Goal: Information Seeking & Learning: Understand process/instructions

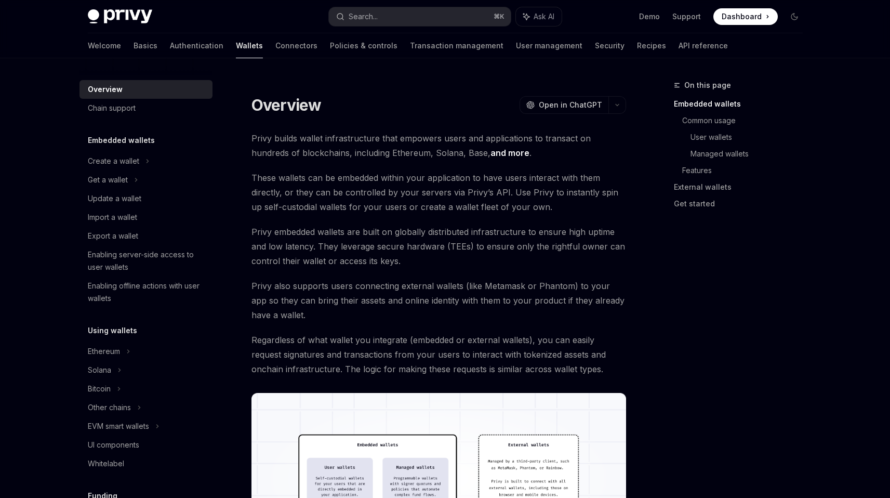
scroll to position [104, 0]
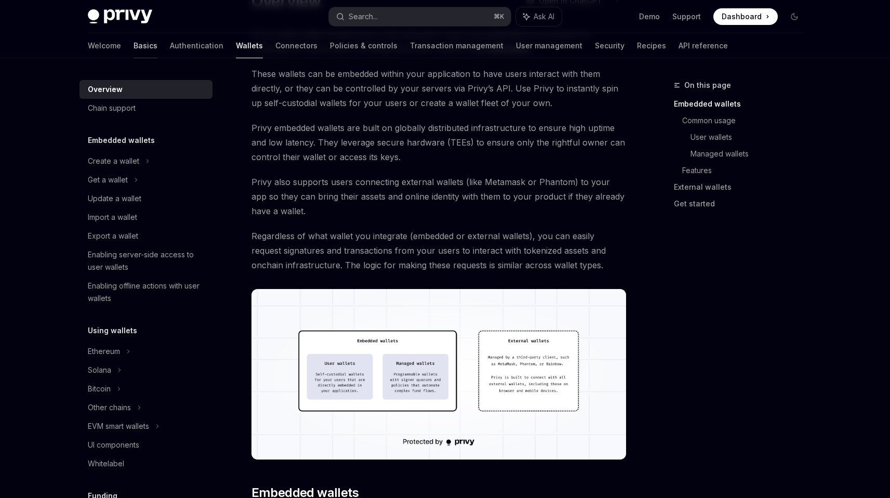
click at [134, 42] on link "Basics" at bounding box center [146, 45] width 24 height 25
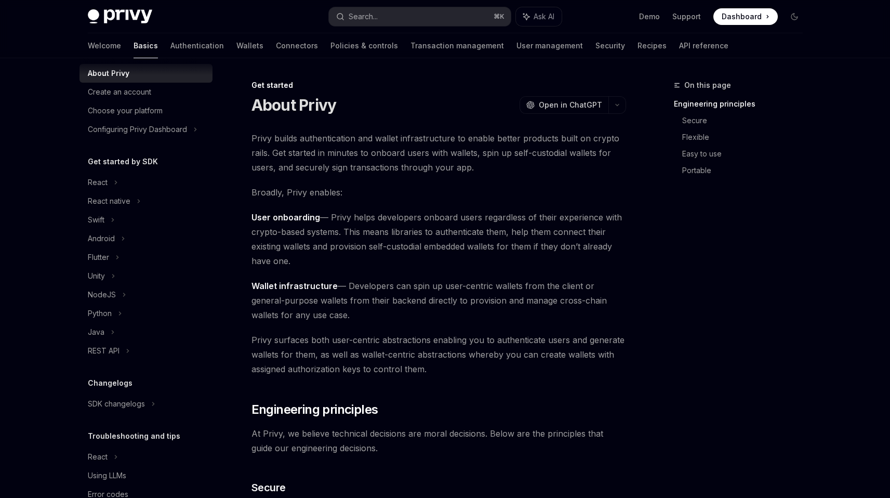
scroll to position [32, 0]
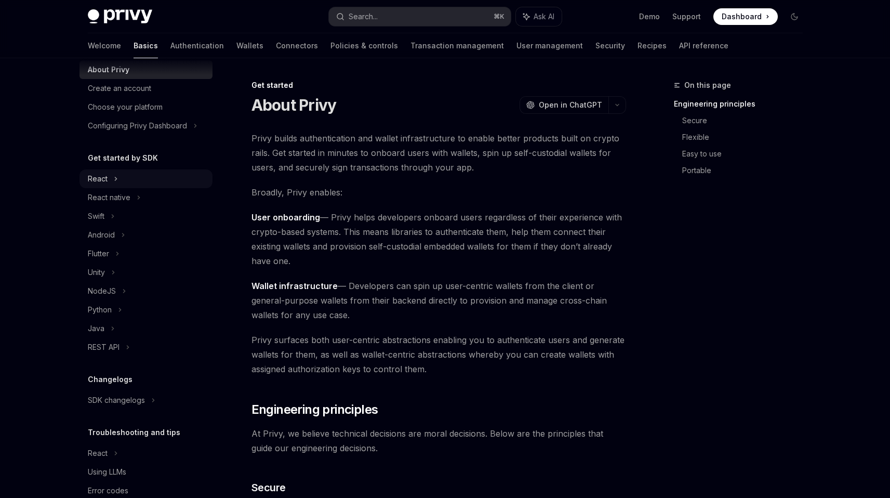
click at [116, 182] on icon at bounding box center [116, 178] width 4 height 12
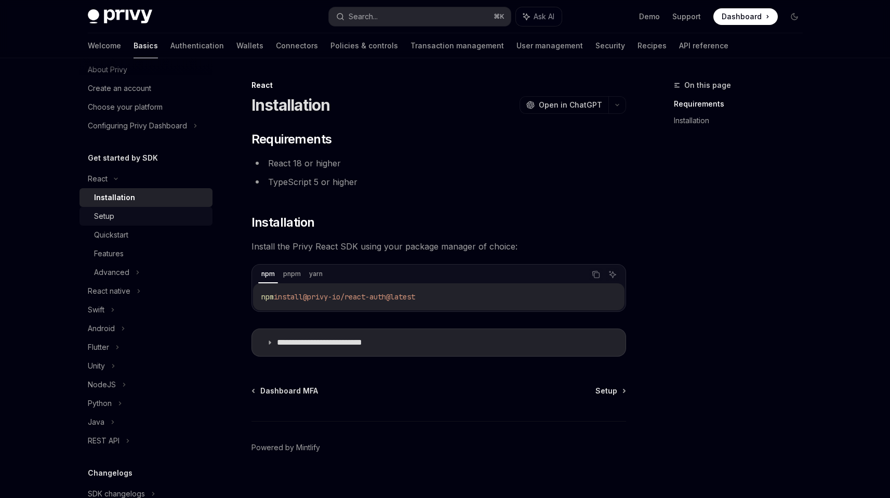
click at [126, 222] on div "Setup" at bounding box center [150, 216] width 112 height 12
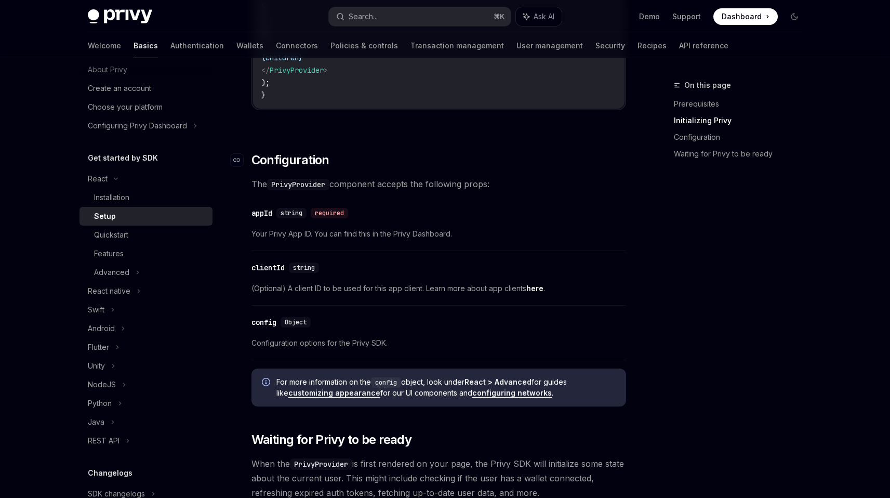
scroll to position [764, 0]
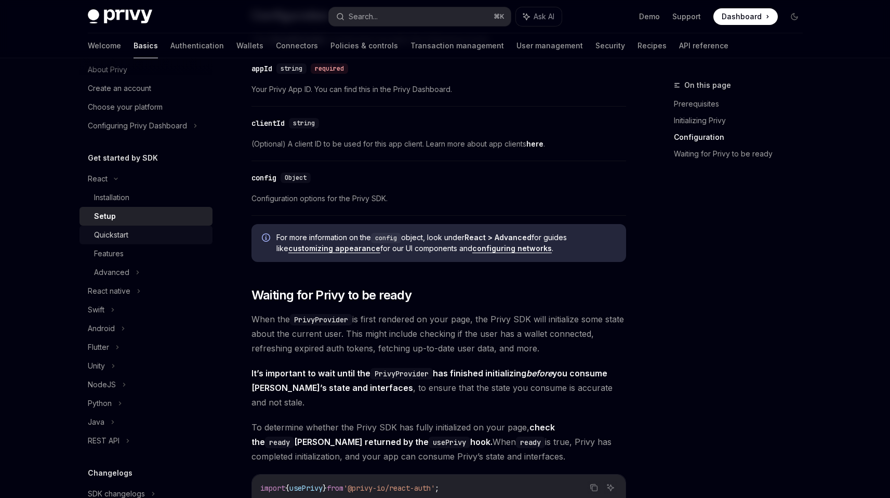
click at [133, 231] on div "Quickstart" at bounding box center [150, 235] width 112 height 12
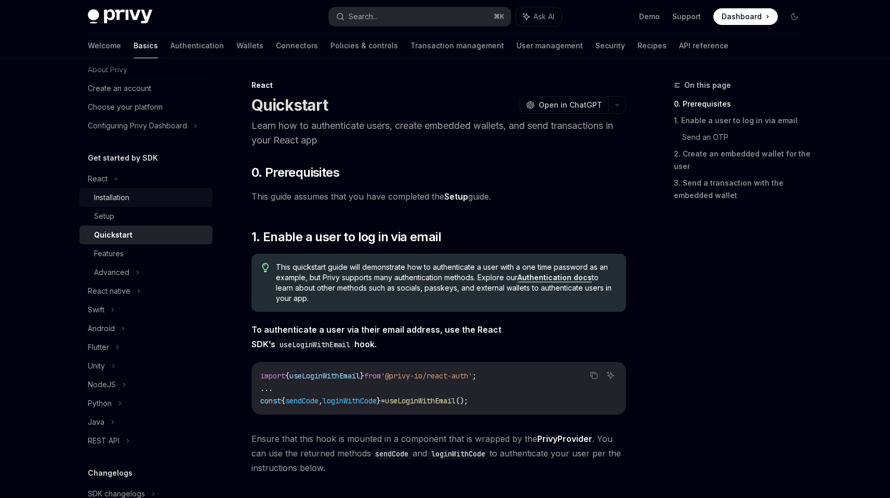
click at [145, 201] on div "Installation" at bounding box center [150, 197] width 112 height 12
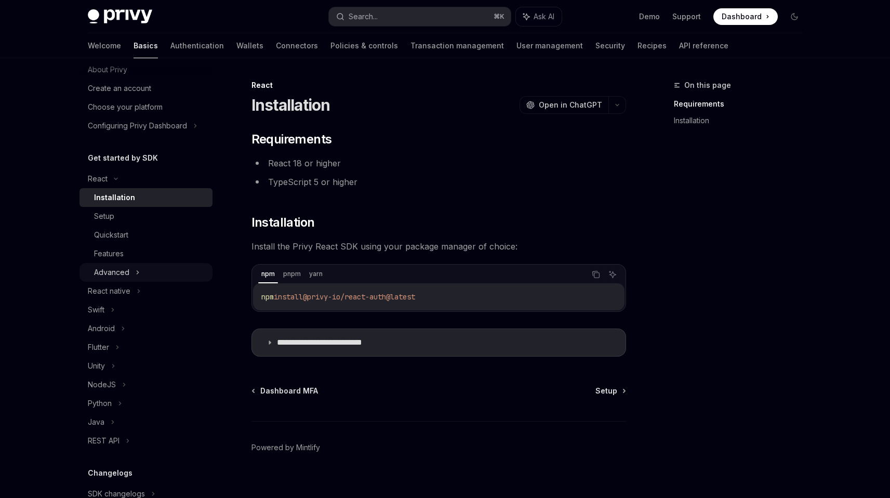
click at [144, 275] on div "Advanced" at bounding box center [145, 272] width 133 height 19
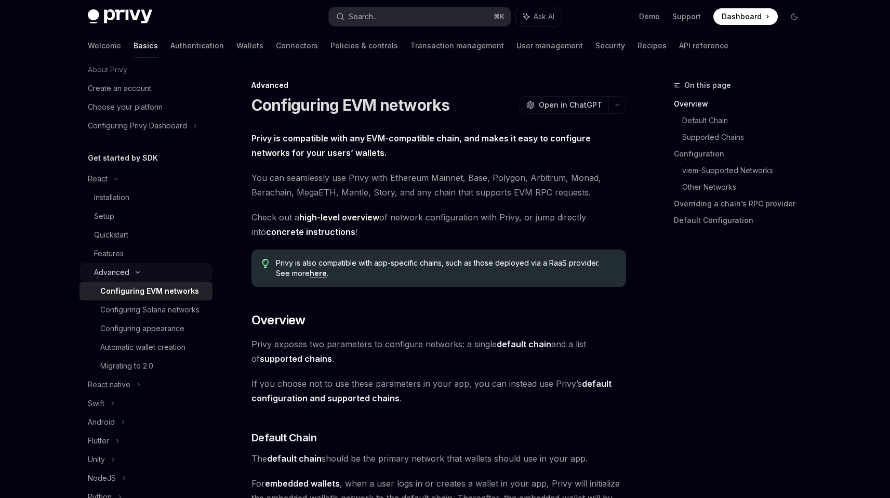
click at [123, 271] on div "Advanced" at bounding box center [111, 272] width 35 height 12
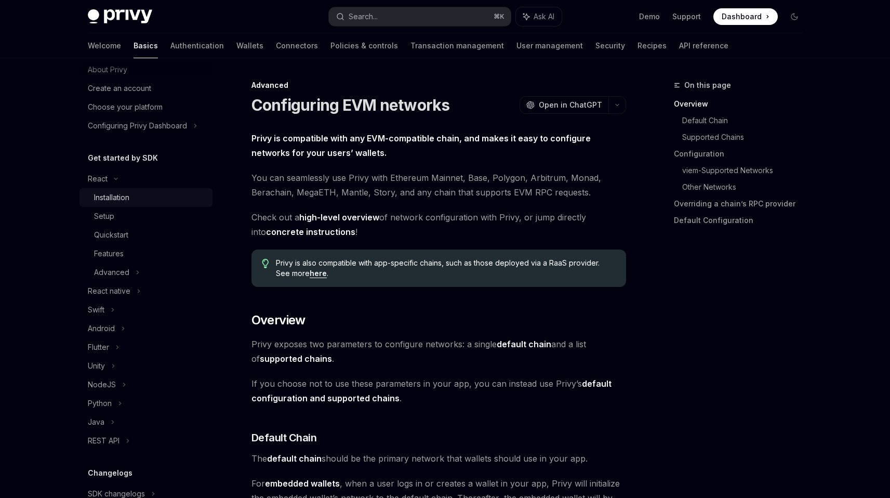
click at [121, 202] on div "Installation" at bounding box center [111, 197] width 35 height 12
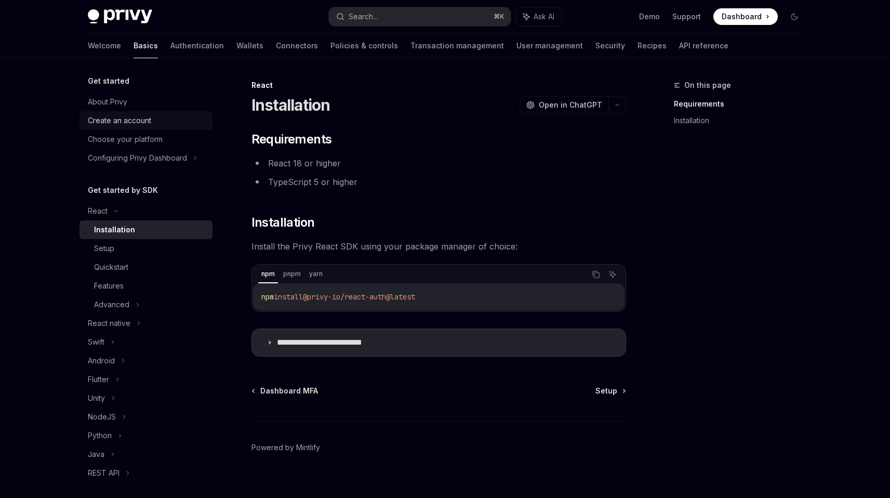
click at [130, 120] on div "Create an account" at bounding box center [119, 120] width 63 height 12
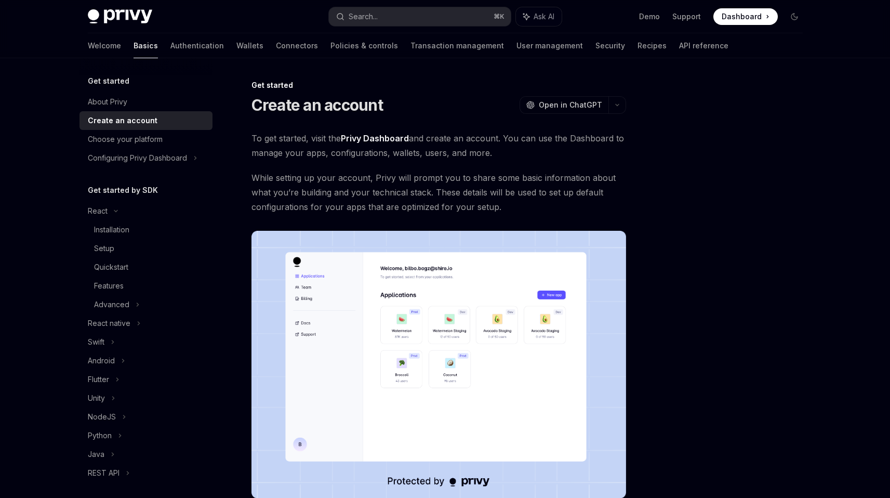
click at [310, 110] on h1 "Create an account" at bounding box center [316, 105] width 131 height 19
click at [103, 100] on div "About Privy" at bounding box center [107, 102] width 39 height 12
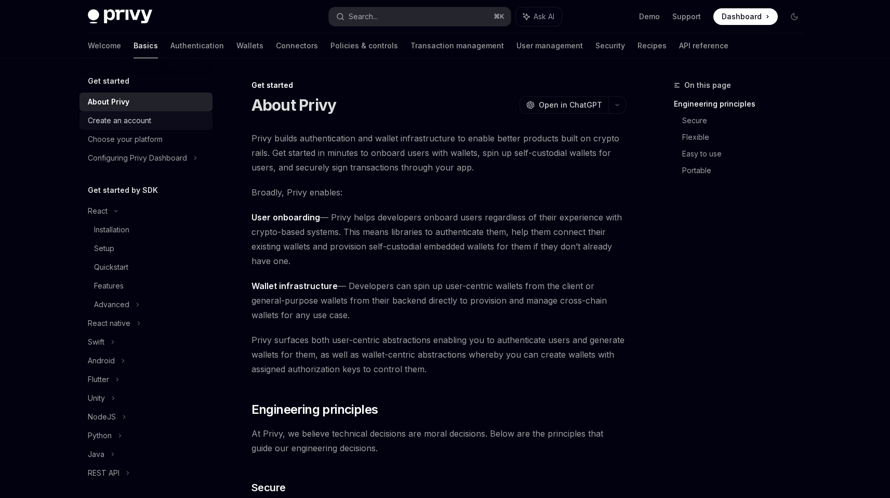
click at [150, 120] on div "Create an account" at bounding box center [119, 120] width 63 height 12
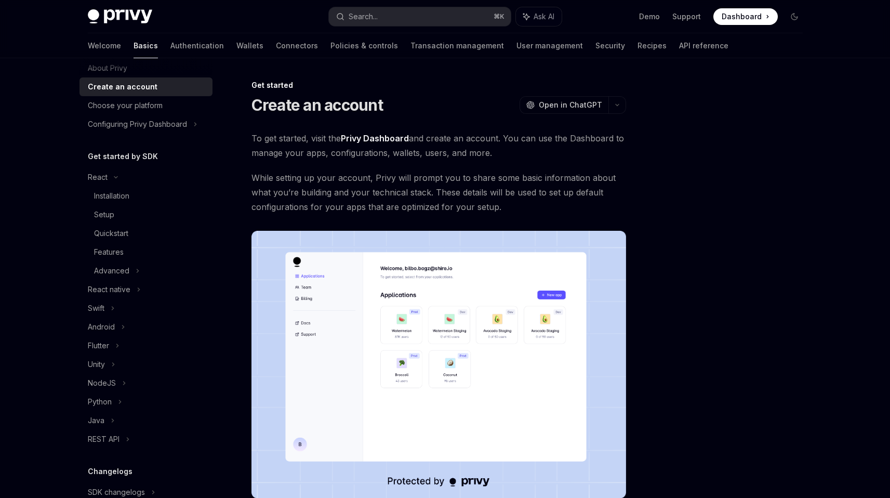
scroll to position [37, 0]
drag, startPoint x: 85, startPoint y: 152, endPoint x: 179, endPoint y: 156, distance: 94.2
click at [180, 156] on div "Get started by SDK" at bounding box center [145, 153] width 133 height 12
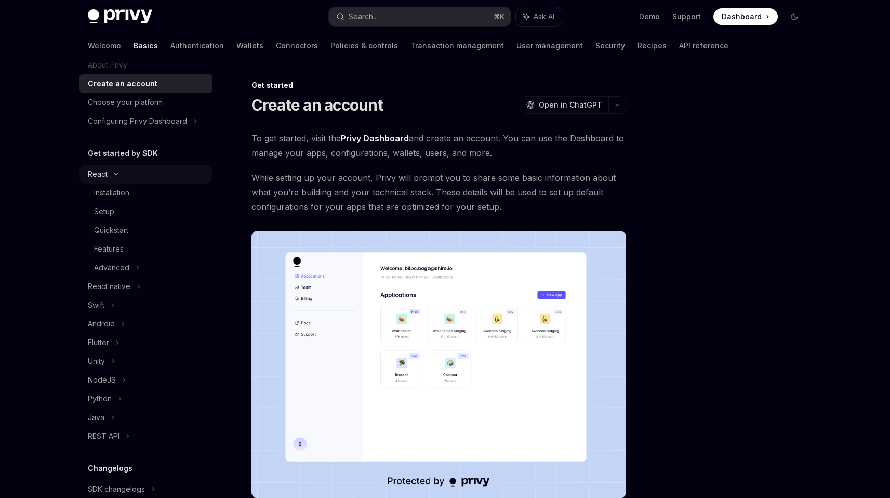
click at [108, 172] on div "React" at bounding box center [145, 174] width 133 height 19
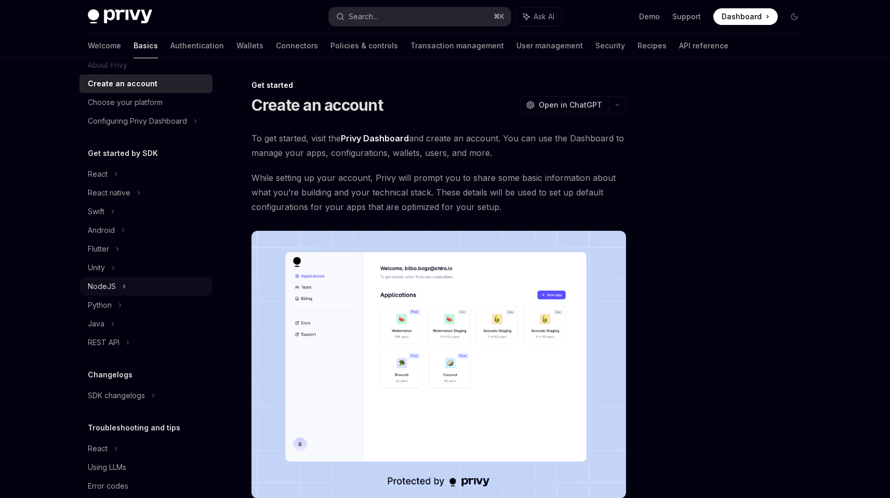
click at [123, 280] on icon at bounding box center [124, 286] width 4 height 12
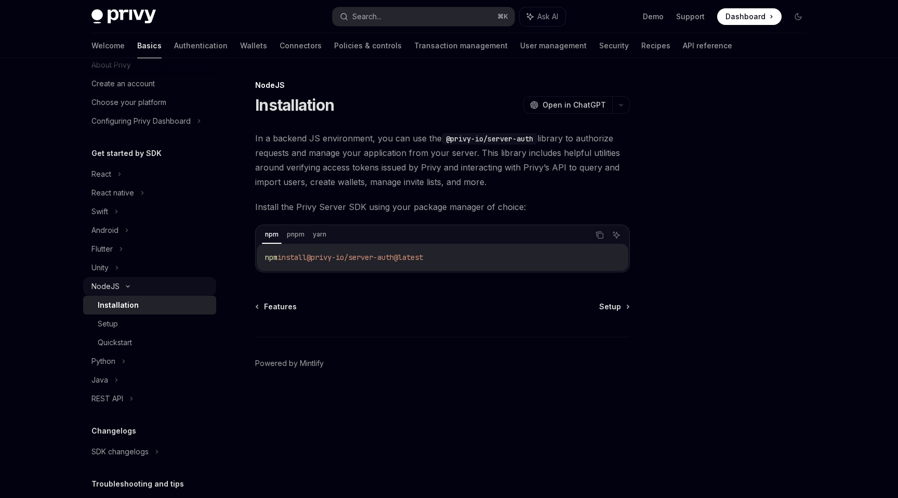
click at [123, 282] on div "NodeJS" at bounding box center [149, 286] width 133 height 19
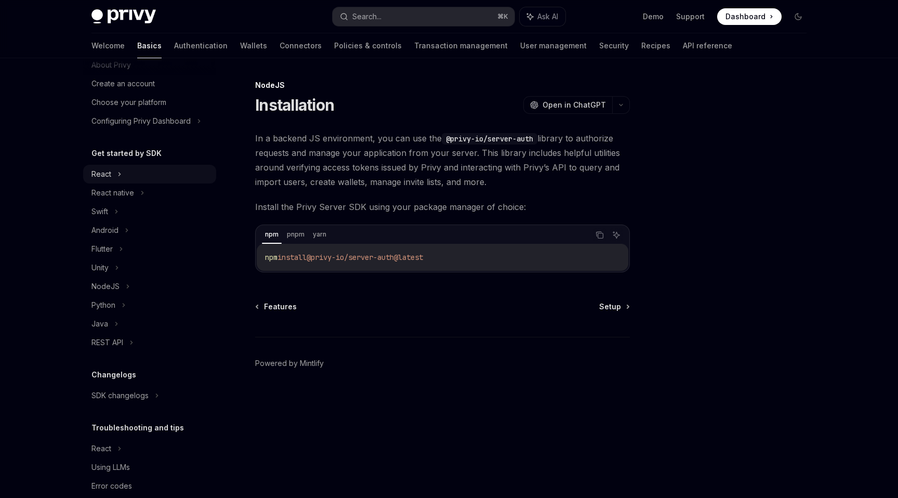
click at [110, 169] on div "React" at bounding box center [101, 174] width 20 height 12
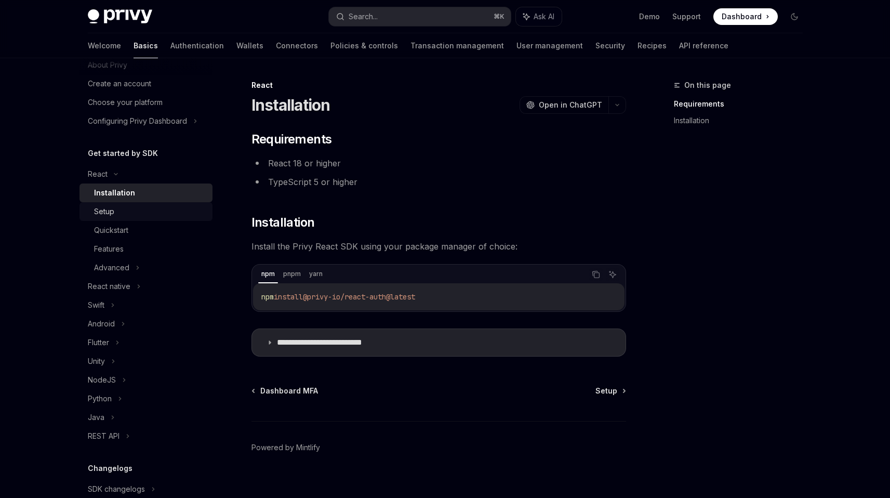
click at [106, 212] on div "Setup" at bounding box center [104, 211] width 20 height 12
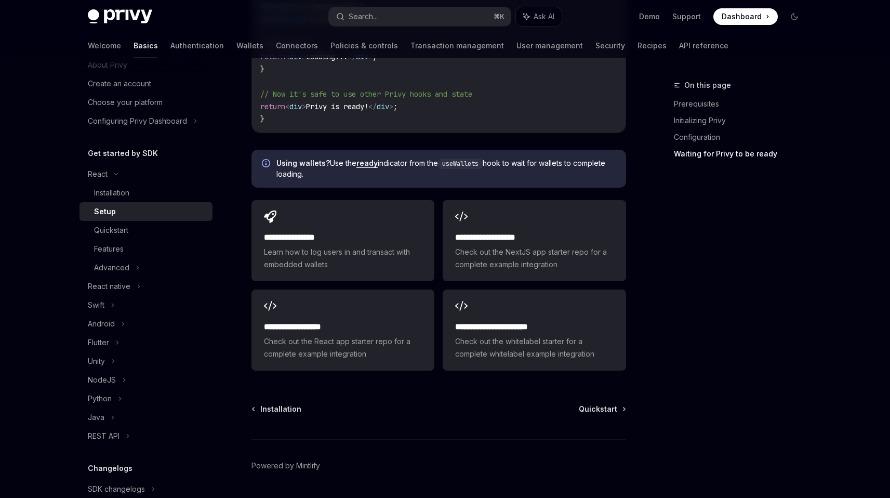
scroll to position [1286, 0]
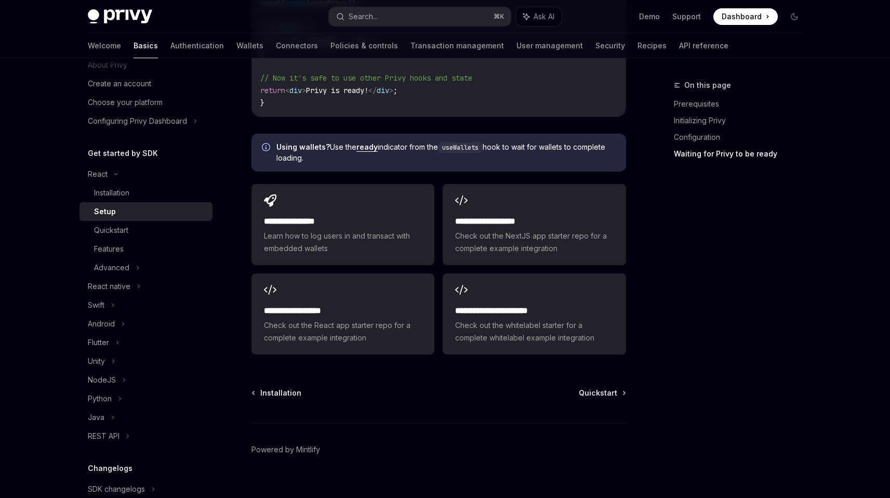
click at [89, 220] on link "Setup" at bounding box center [145, 211] width 133 height 19
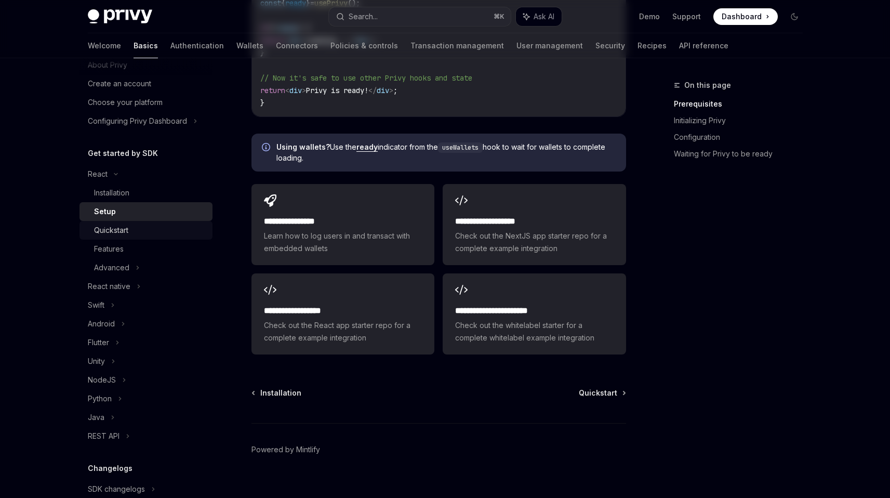
scroll to position [0, 0]
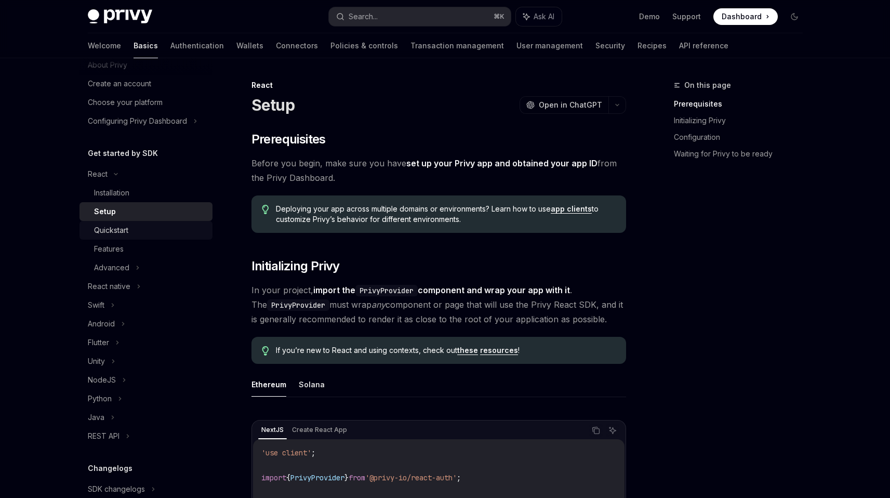
click at [92, 226] on link "Quickstart" at bounding box center [145, 230] width 133 height 19
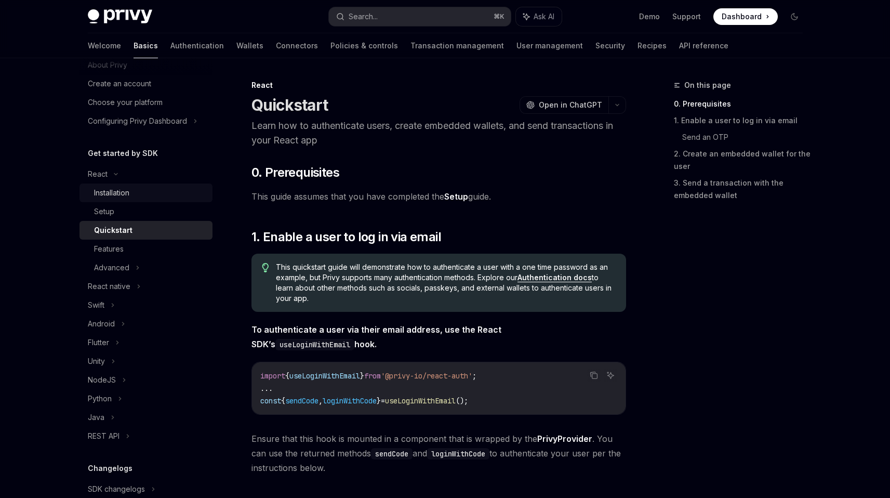
click at [120, 194] on div "Installation" at bounding box center [111, 193] width 35 height 12
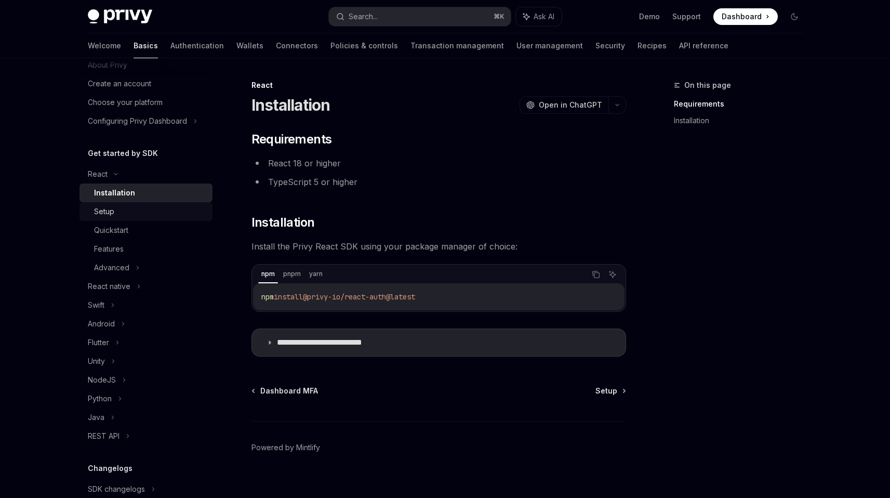
click at [126, 206] on div "Setup" at bounding box center [150, 211] width 112 height 12
type textarea "*"
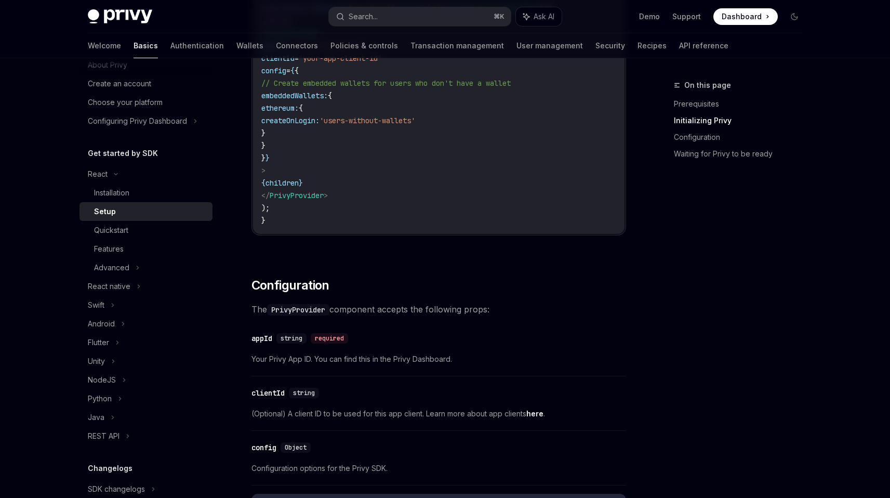
scroll to position [500, 0]
